Goal: Information Seeking & Learning: Learn about a topic

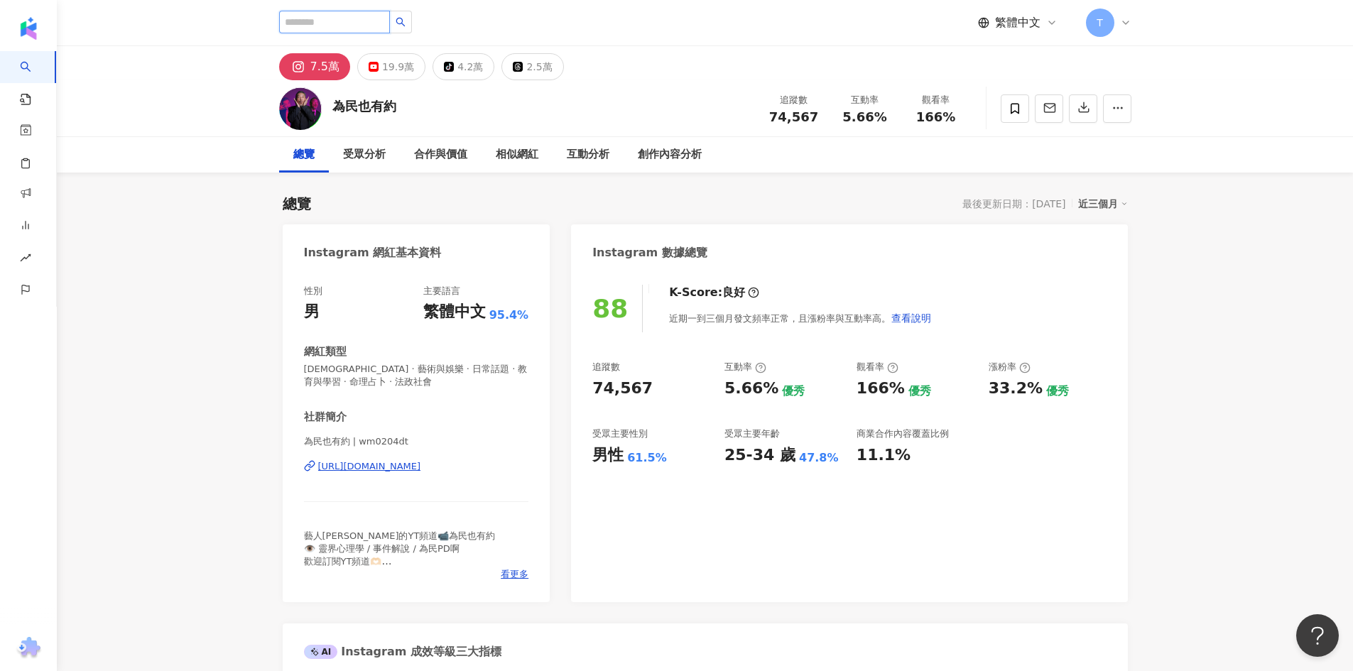
click at [303, 22] on input "search" at bounding box center [334, 22] width 111 height 23
click at [388, 28] on input "search" at bounding box center [334, 22] width 111 height 23
paste input "*****"
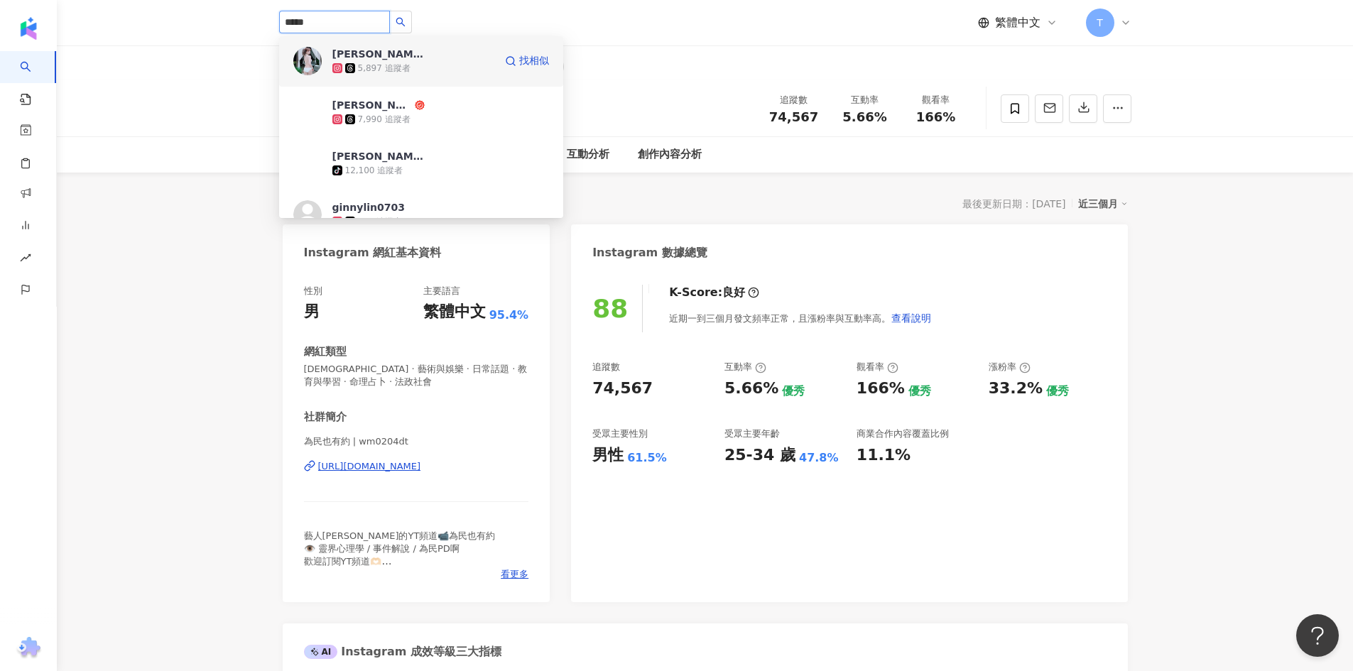
scroll to position [71, 0]
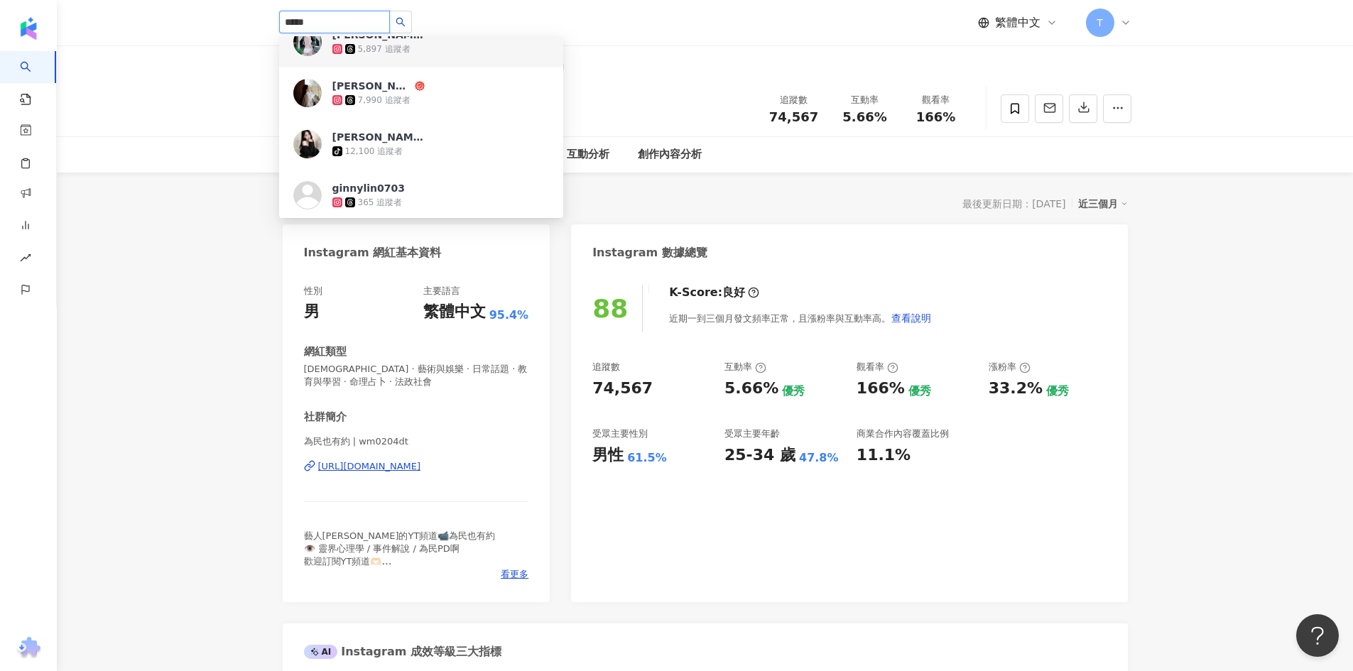
drag, startPoint x: 349, startPoint y: 26, endPoint x: 222, endPoint y: 11, distance: 127.9
click at [222, 11] on header "***** [PERSON_NAME] 1,830 追蹤者 [PERSON_NAME] 5,897 追蹤者 [PERSON_NAME] 7,990 追蹤者 […" at bounding box center [705, 23] width 1296 height 46
paste input "******"
type input "**********"
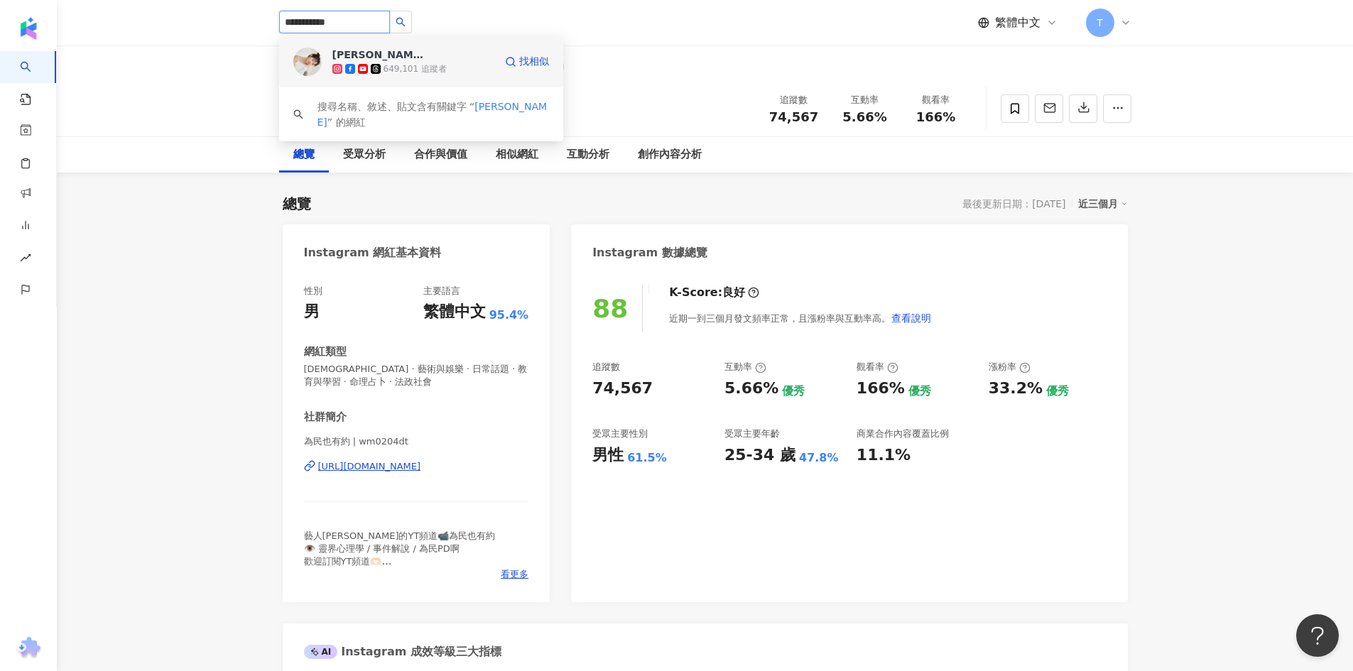
click at [362, 58] on span "[PERSON_NAME]" at bounding box center [378, 55] width 92 height 14
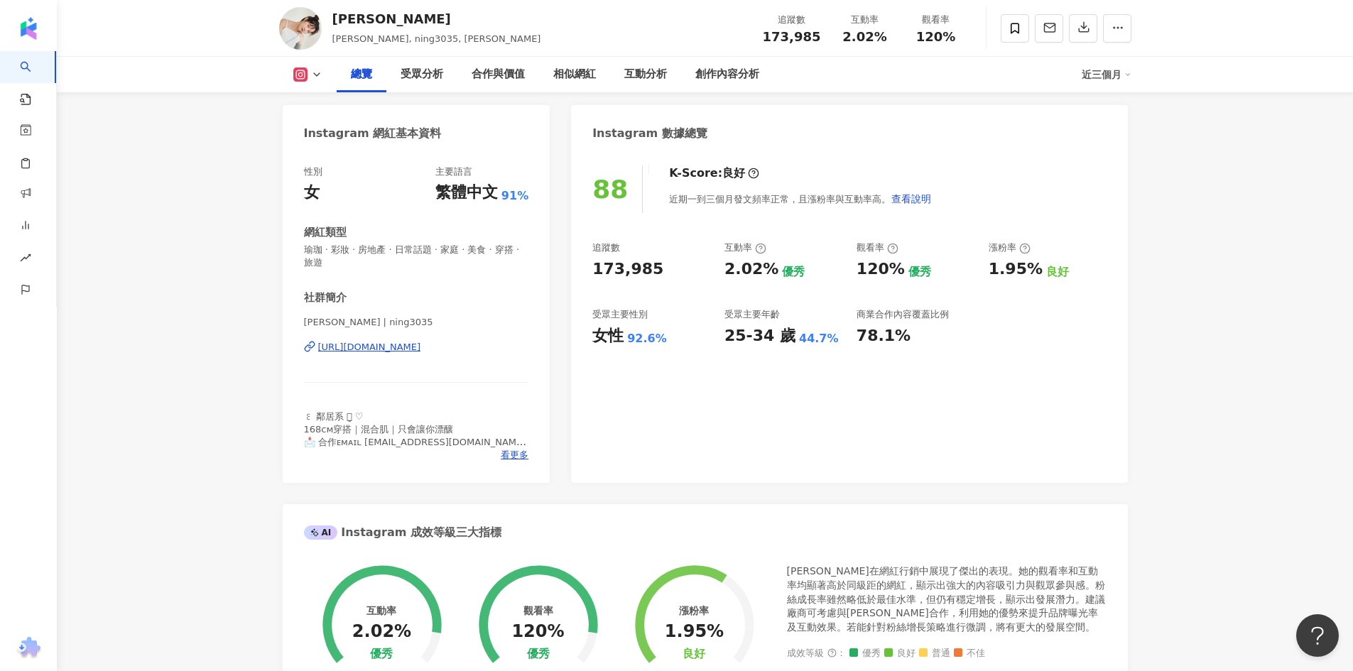
scroll to position [142, 0]
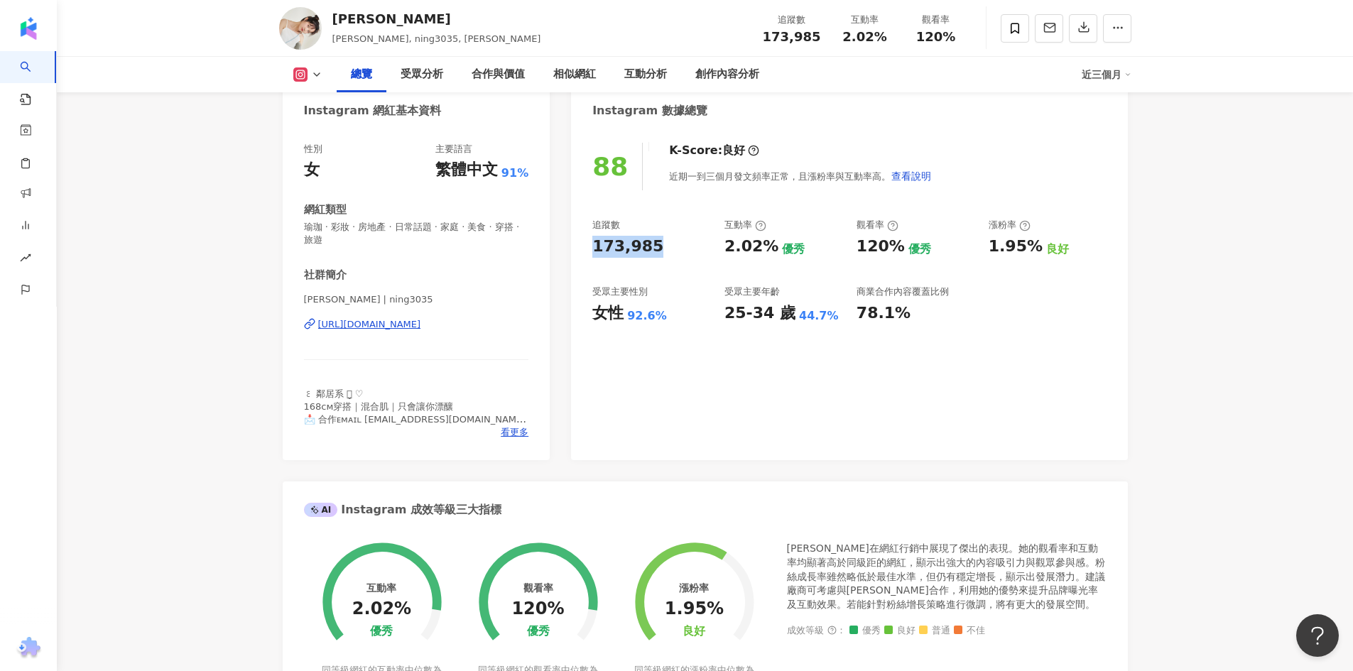
drag, startPoint x: 670, startPoint y: 246, endPoint x: 574, endPoint y: 246, distance: 95.2
click at [574, 246] on div "88 K-Score : 良好 近期一到三個月發文頻率正常，且漲粉率與互動率高。 查看說明 追蹤數 173,985 互動率 2.02% 優秀 觀看率 120%…" at bounding box center [849, 295] width 556 height 332
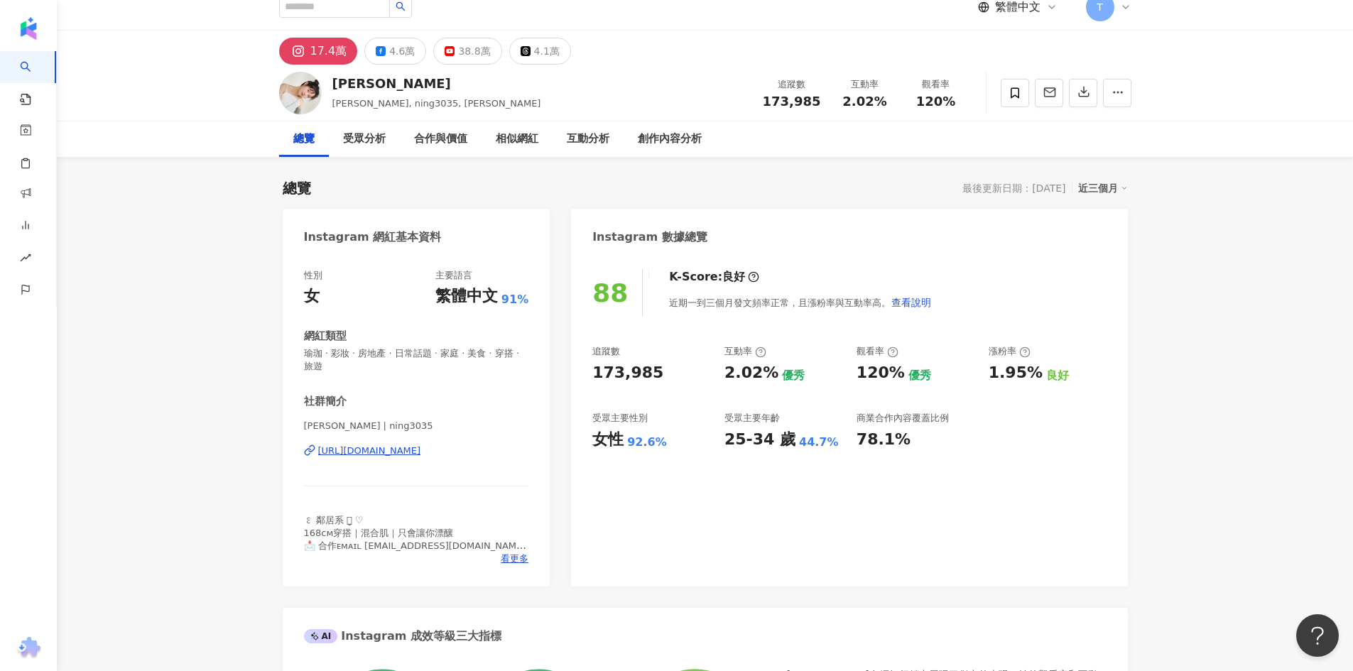
scroll to position [0, 0]
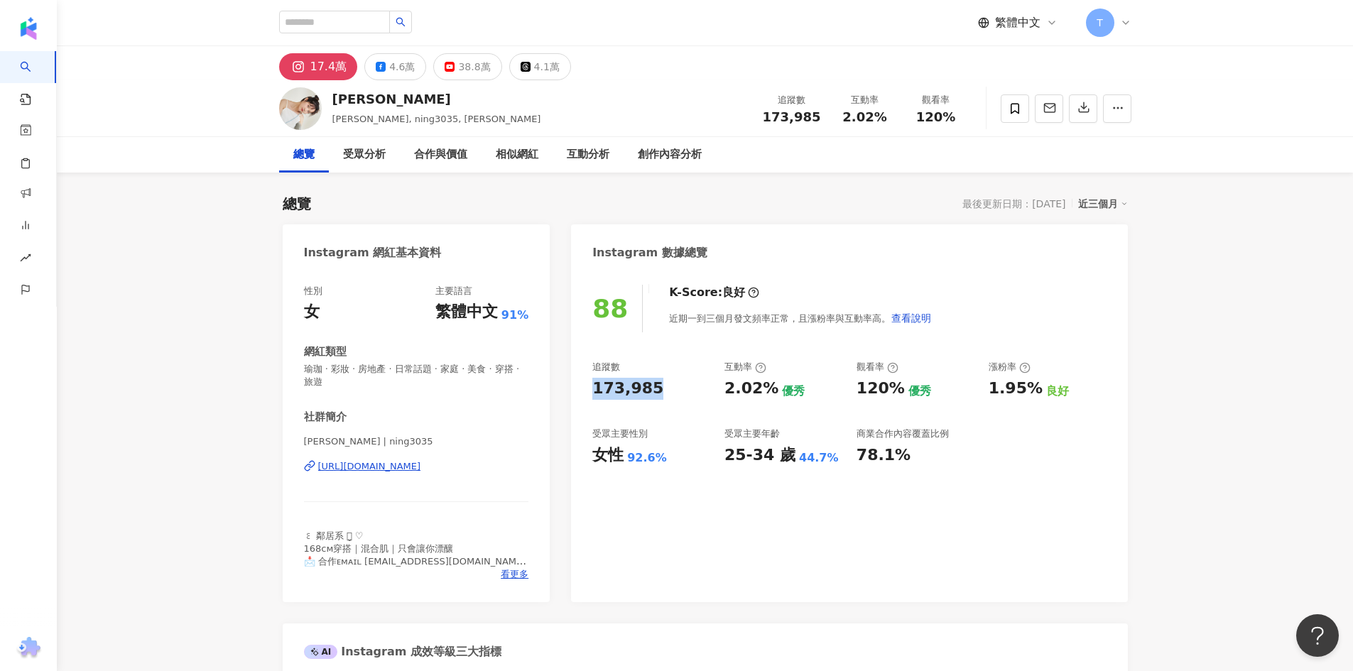
drag, startPoint x: 657, startPoint y: 391, endPoint x: 594, endPoint y: 390, distance: 63.2
click at [594, 390] on div "173,985" at bounding box center [651, 389] width 118 height 22
copy div "173,985"
click at [691, 388] on div "173,985" at bounding box center [651, 389] width 118 height 22
click at [354, 160] on div "受眾分析" at bounding box center [364, 154] width 43 height 17
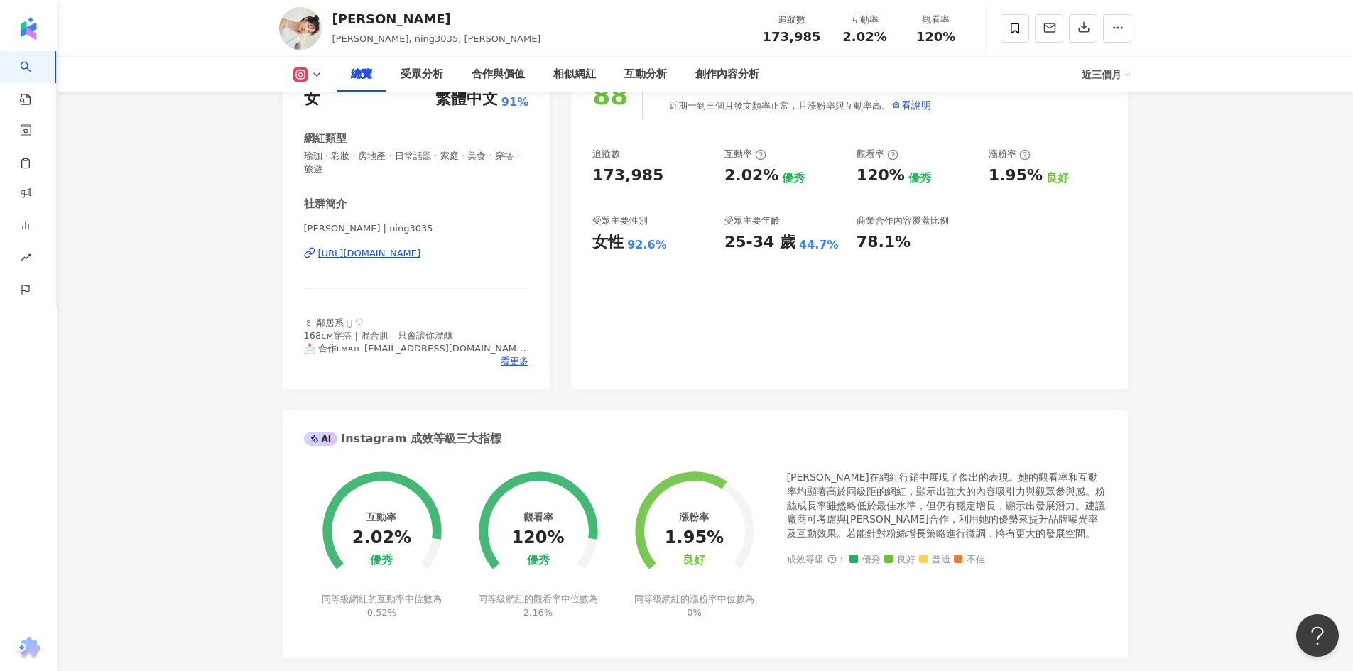
scroll to position [71, 0]
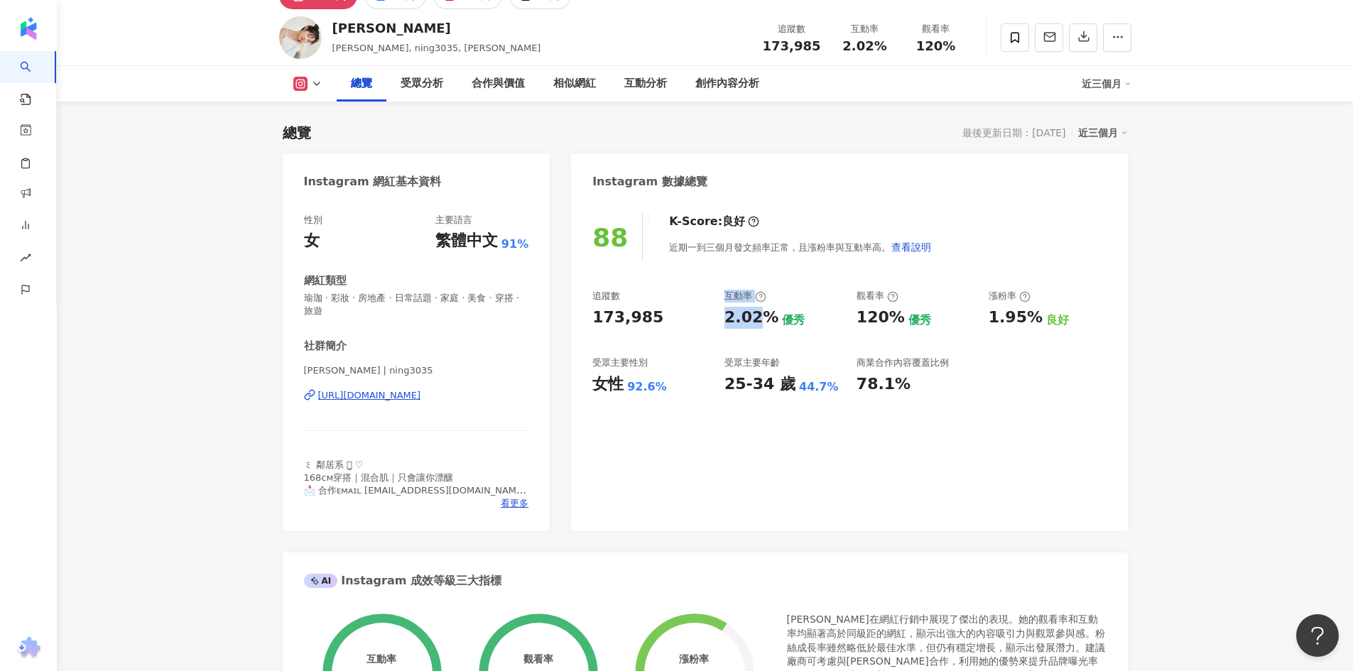
drag, startPoint x: 726, startPoint y: 318, endPoint x: 763, endPoint y: 327, distance: 38.6
click at [763, 327] on div "追蹤數 173,985 互動率 2.02% 優秀 觀看率 120% 優秀 漲粉率 1.95% 良好 受眾主要性別 女性 92.6% 受眾主要年齡 25-34 …" at bounding box center [848, 342] width 513 height 105
click at [601, 471] on div "88 K-Score : 良好 近期一到三個月發文頻率正常，且漲粉率與互動率高。 查看說明 追蹤數 173,985 互動率 2.02% 優秀 觀看率 120%…" at bounding box center [849, 366] width 556 height 332
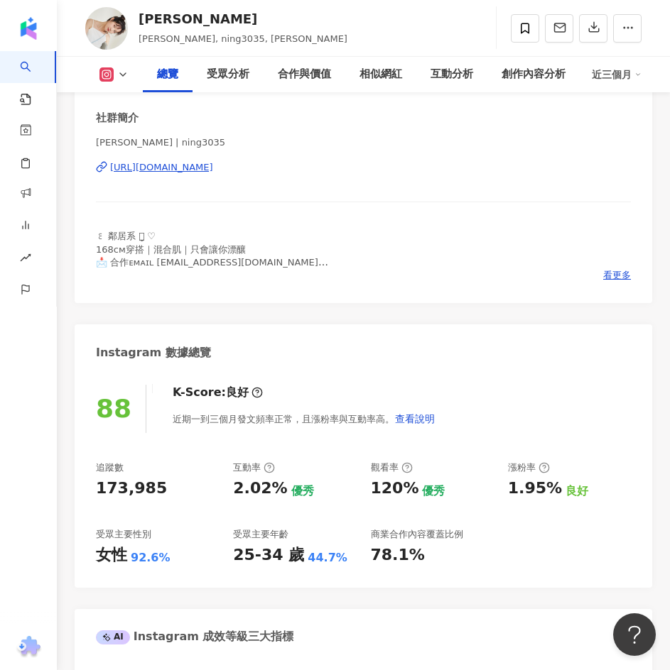
scroll to position [355, 0]
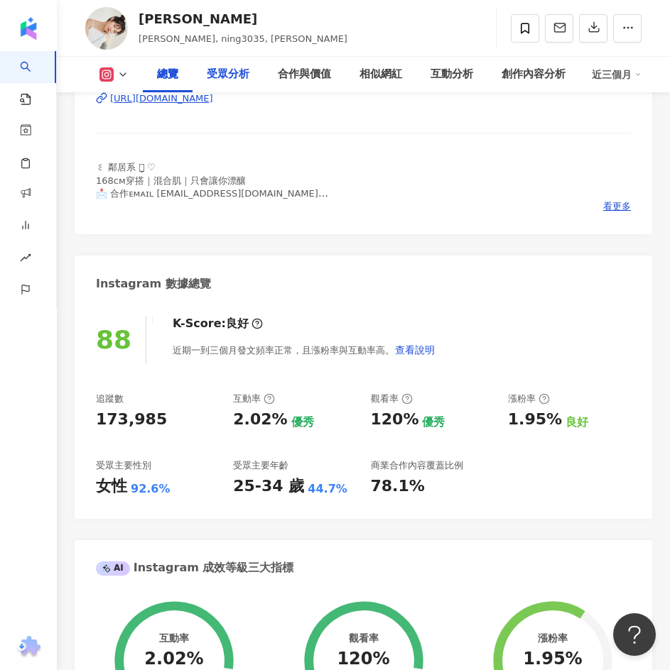
click at [211, 69] on div "受眾分析" at bounding box center [228, 74] width 43 height 17
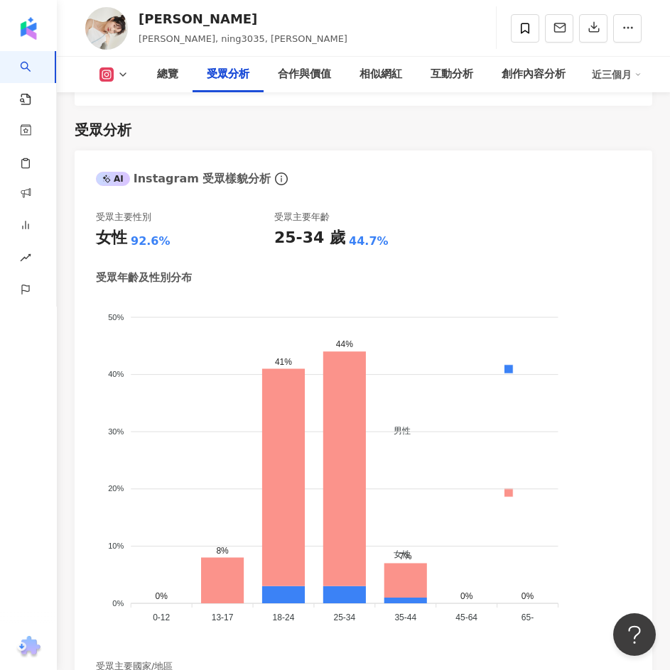
click at [126, 75] on icon at bounding box center [122, 74] width 11 height 11
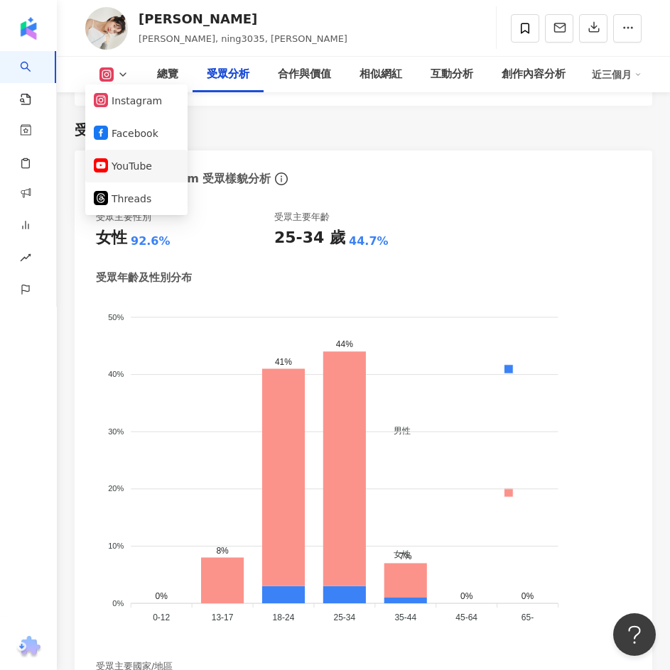
click at [141, 161] on button "YouTube" at bounding box center [136, 166] width 85 height 20
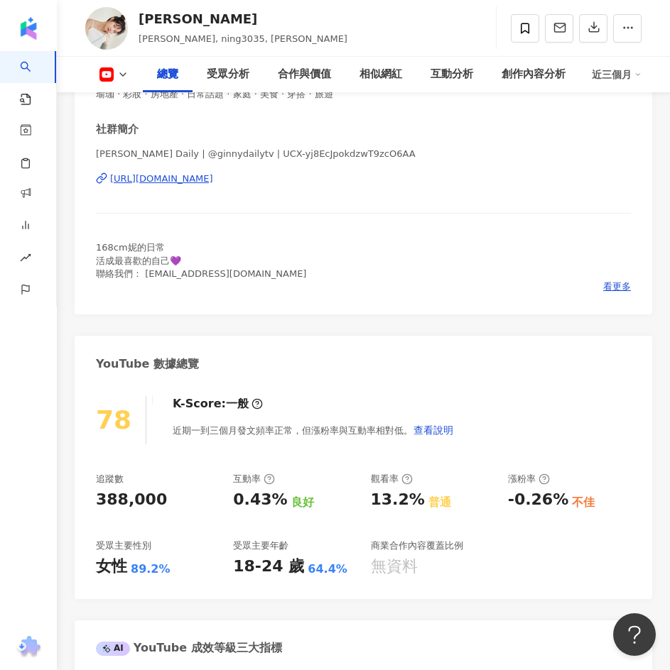
scroll to position [426, 0]
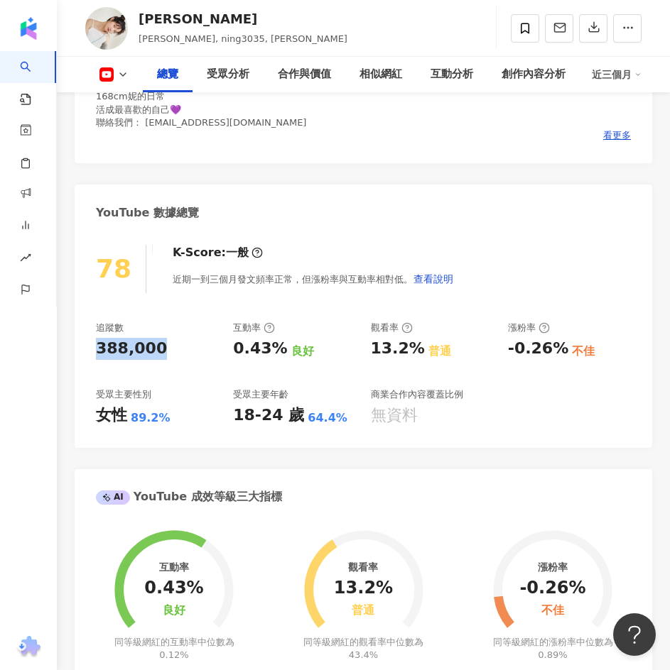
drag, startPoint x: 169, startPoint y: 349, endPoint x: 91, endPoint y: 349, distance: 78.1
click at [91, 349] on div "78 K-Score : 一般 近期一到三個月發文頻率正常，但漲粉率與互動率相對低。 查看說明 追蹤數 388,000 互動率 0.43% 良好 觀看率 13…" at bounding box center [363, 339] width 577 height 217
copy div "388,000"
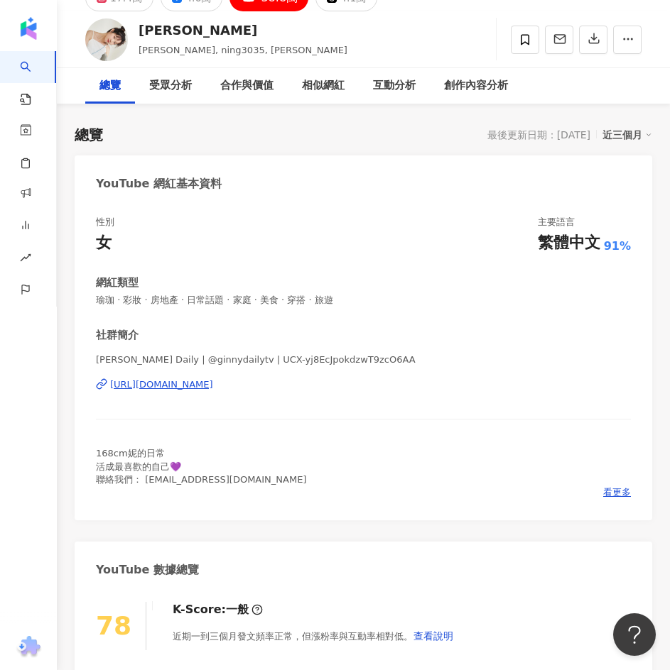
scroll to position [0, 0]
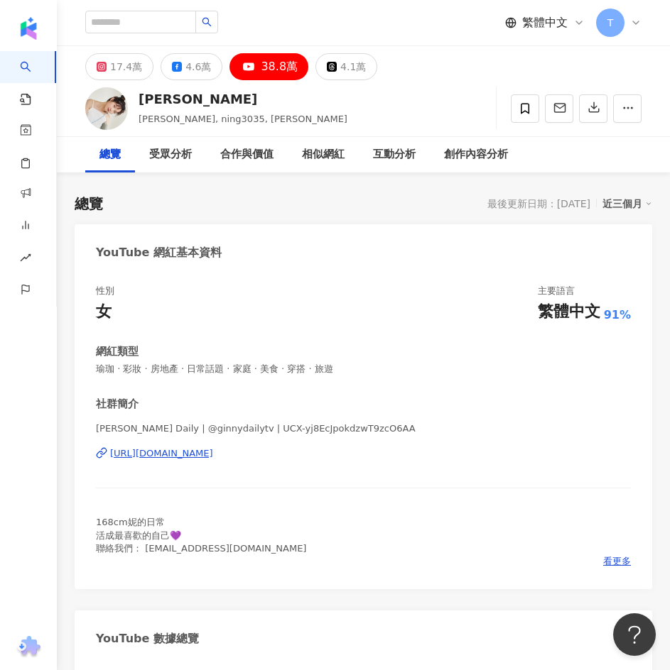
click at [202, 455] on div "https://www.youtube.com/channel/UCX-yj8EcJpokdzwT9zcO6AA" at bounding box center [161, 453] width 103 height 13
click at [163, 162] on div "受眾分析" at bounding box center [170, 154] width 43 height 17
click at [153, 20] on input "search" at bounding box center [140, 22] width 111 height 23
paste input "**"
type input "**"
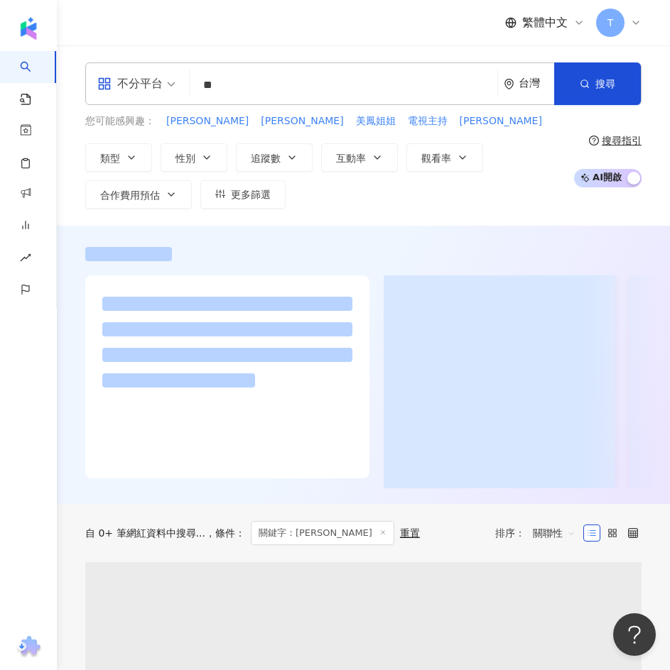
click at [279, 86] on input "**" at bounding box center [343, 85] width 296 height 27
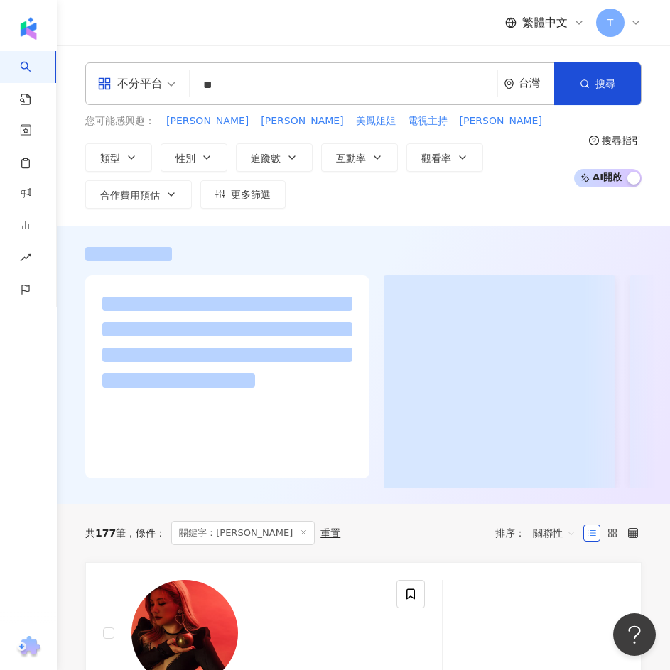
scroll to position [284, 0]
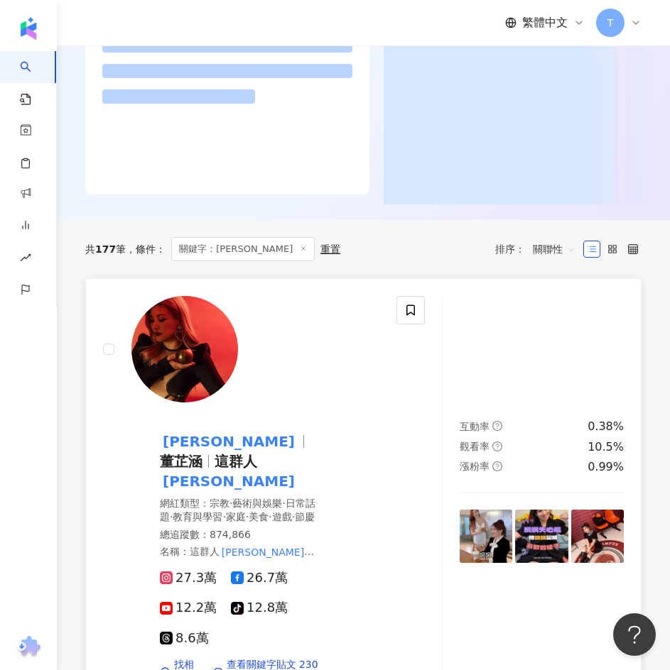
click at [294, 430] on mark "董仔" at bounding box center [229, 441] width 138 height 23
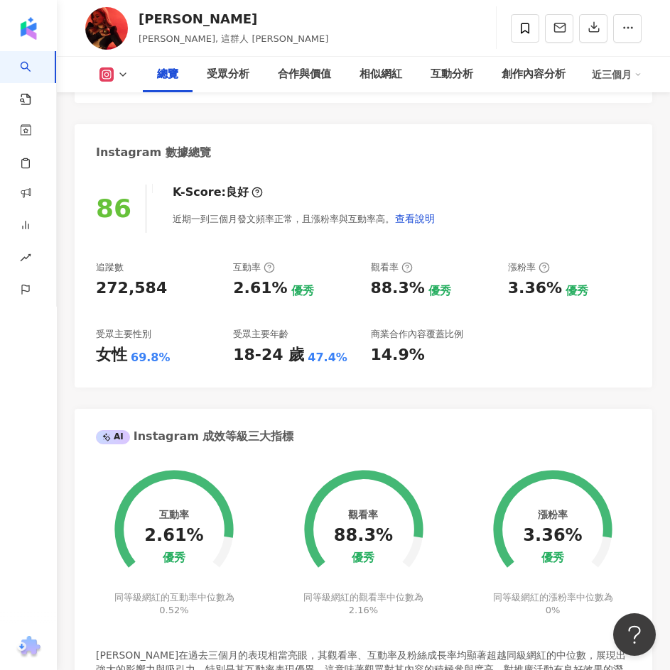
scroll to position [497, 0]
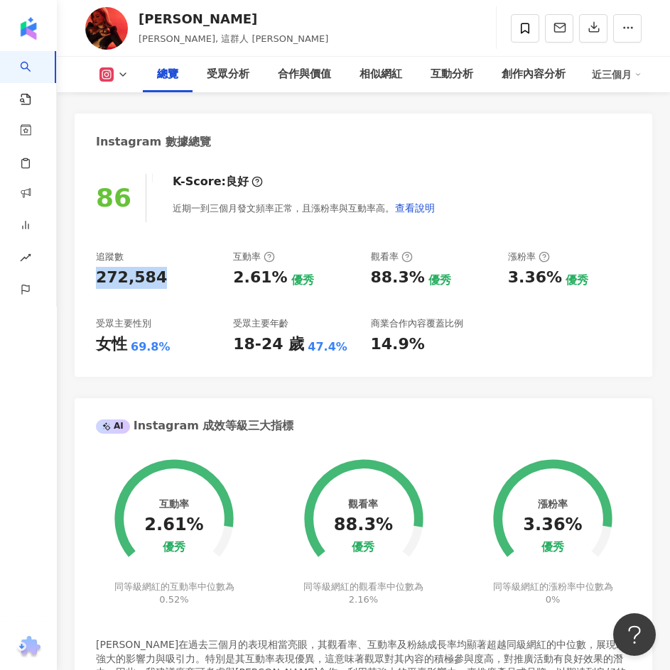
drag, startPoint x: 173, startPoint y: 285, endPoint x: 76, endPoint y: 280, distance: 96.7
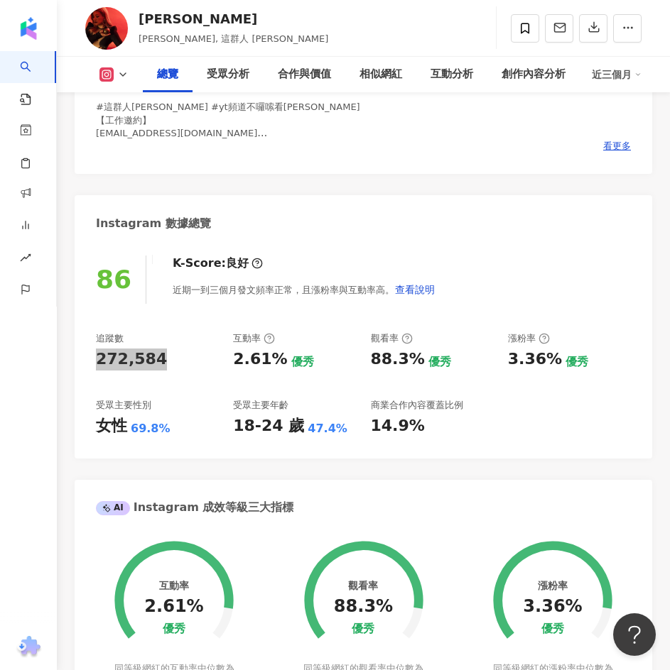
scroll to position [426, 0]
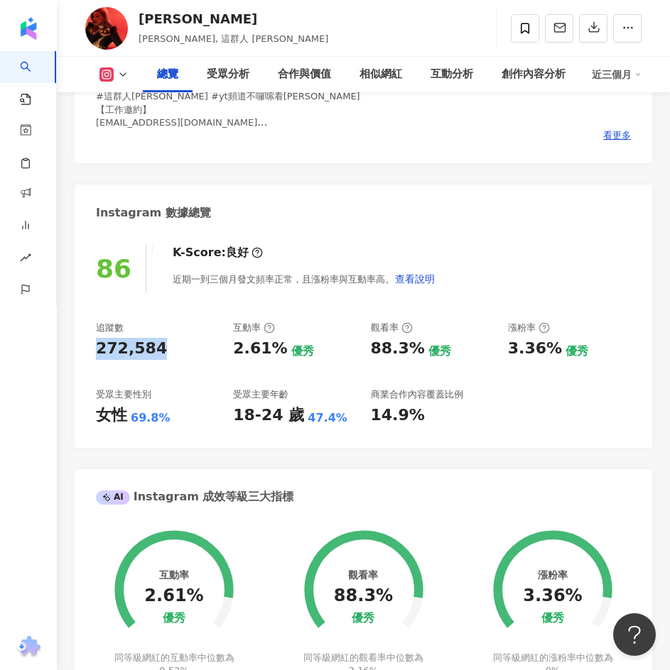
click at [126, 70] on icon at bounding box center [122, 74] width 11 height 11
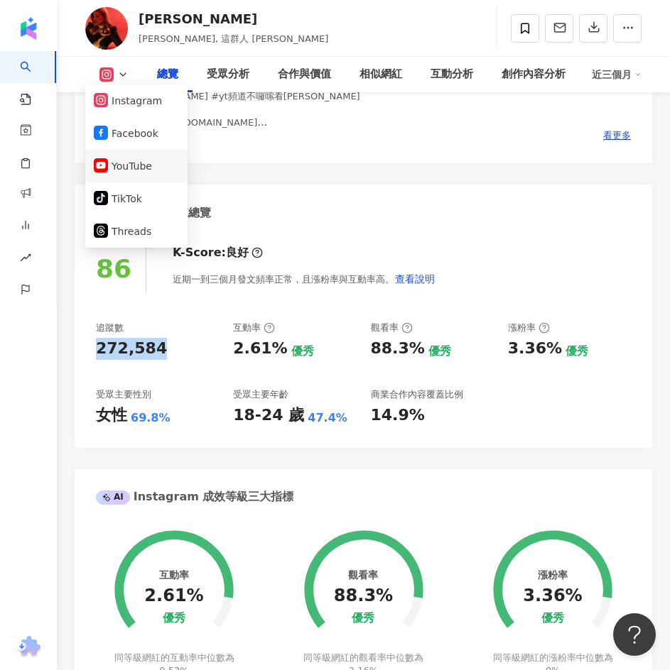
click at [142, 167] on button "YouTube" at bounding box center [136, 166] width 85 height 20
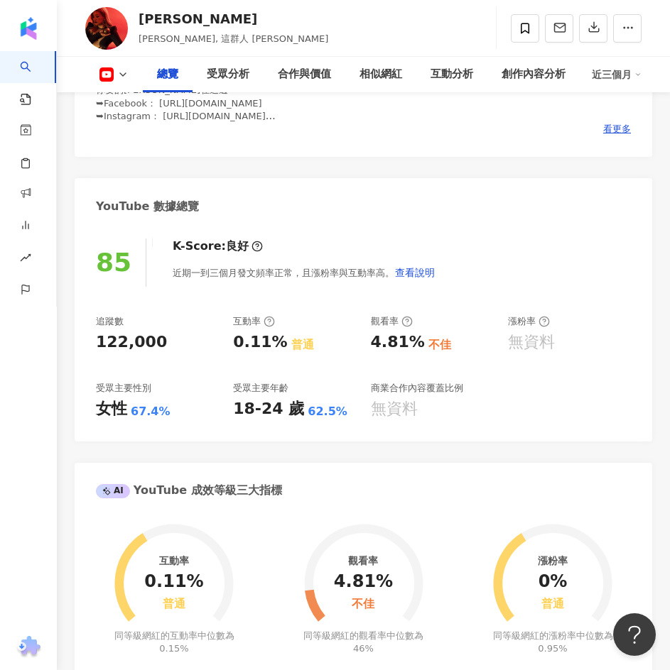
scroll to position [426, 0]
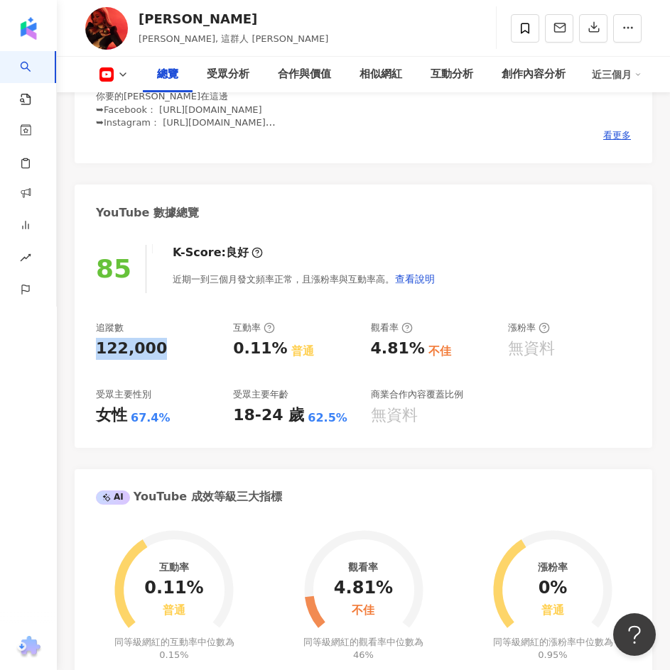
drag, startPoint x: 168, startPoint y: 356, endPoint x: 89, endPoint y: 352, distance: 79.6
click at [89, 352] on div "85 K-Score : 良好 近期一到三個月發文頻率正常，且漲粉率與互動率高。 查看說明 追蹤數 122,000 互動率 0.11% 普通 觀看率 4.81…" at bounding box center [363, 339] width 577 height 217
copy div "122,000"
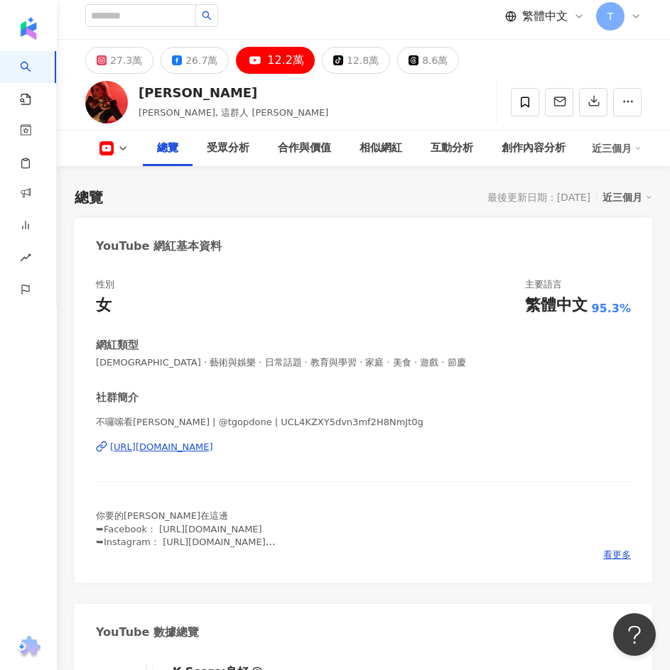
scroll to position [0, 0]
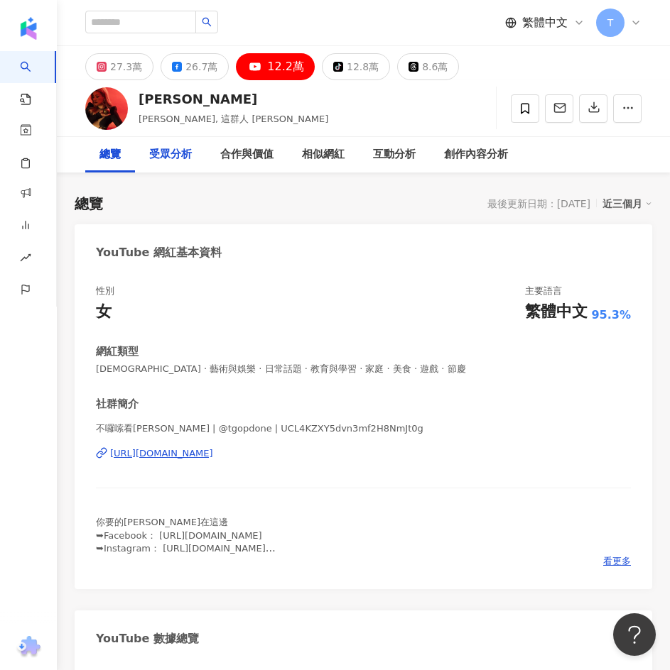
click at [185, 152] on div "受眾分析" at bounding box center [170, 154] width 43 height 17
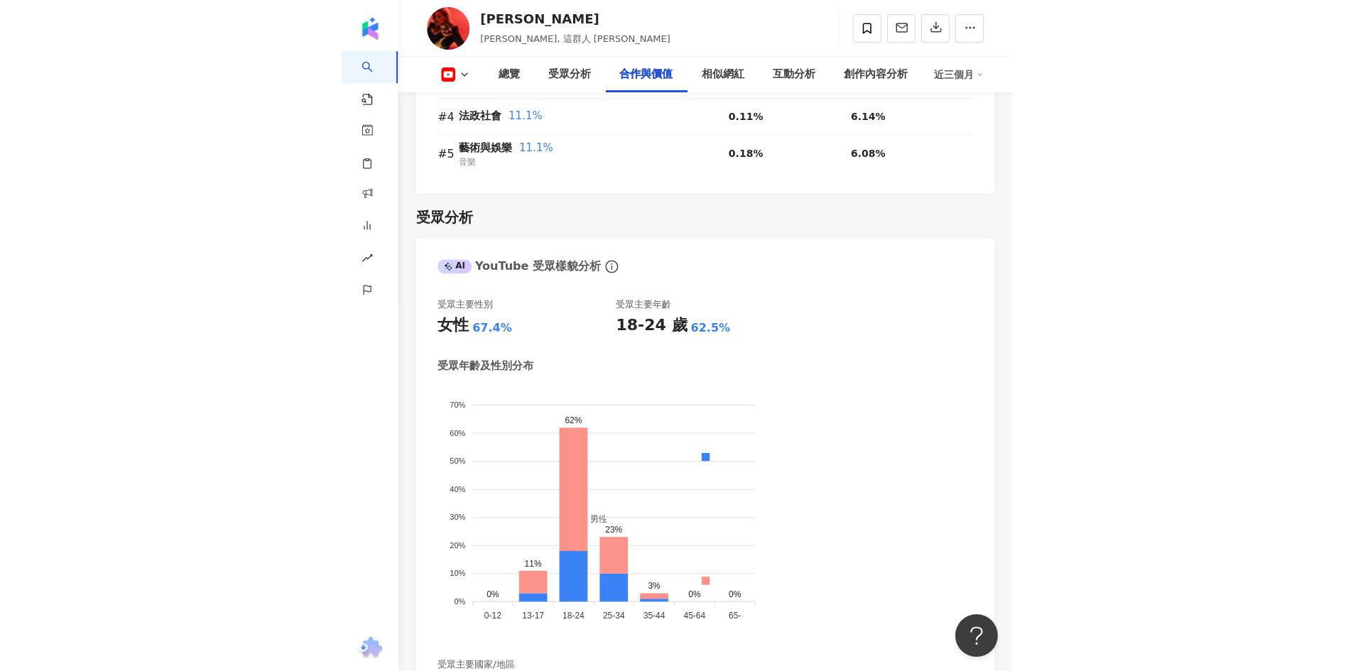
scroll to position [1838, 0]
